Goal: Use online tool/utility: Utilize a website feature to perform a specific function

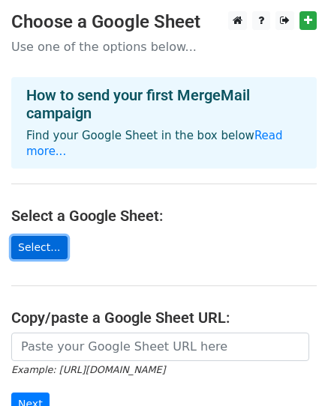
click at [50, 236] on link "Select..." at bounding box center [39, 247] width 56 height 23
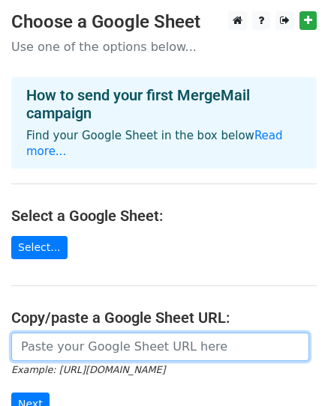
click at [40, 334] on input "url" at bounding box center [160, 347] width 298 height 28
paste input "[URL][DOMAIN_NAME]"
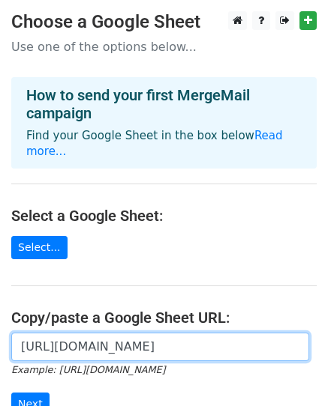
scroll to position [0, 364]
type input "[URL][DOMAIN_NAME]"
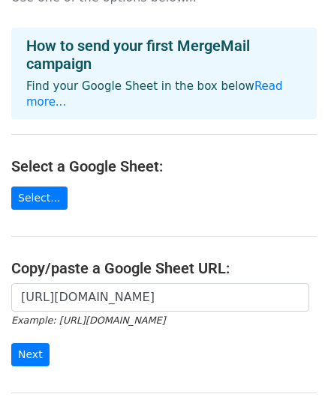
scroll to position [50, 0]
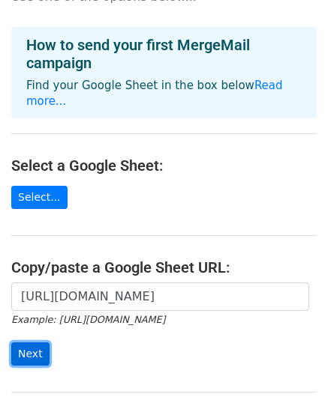
click at [34, 343] on input "Next" at bounding box center [30, 354] width 38 height 23
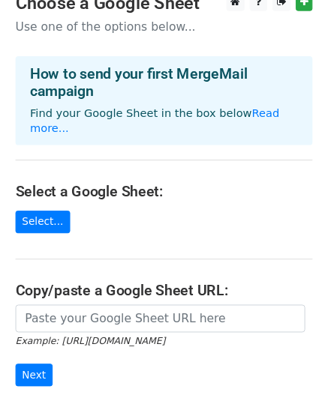
scroll to position [151, 0]
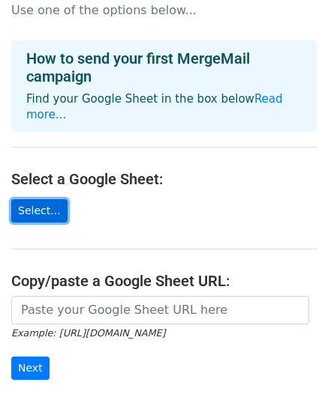
click at [46, 199] on link "Select..." at bounding box center [39, 210] width 56 height 23
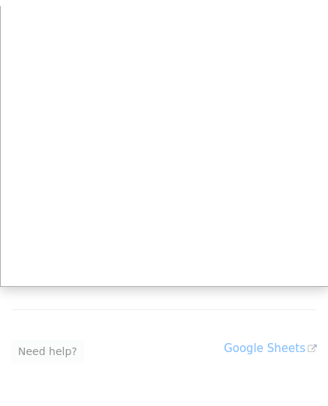
scroll to position [256, 0]
